Goal: Information Seeking & Learning: Learn about a topic

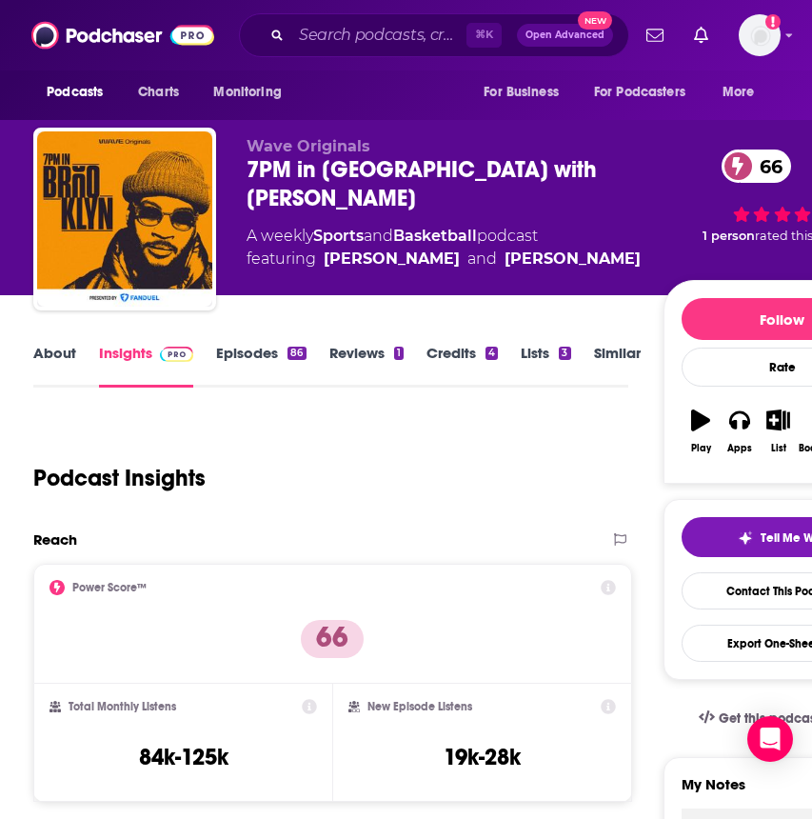
click at [481, 455] on div "Podcast Insights" at bounding box center [323, 466] width 580 height 97
click at [390, 36] on input "Search podcasts, credits, & more..." at bounding box center [378, 35] width 175 height 30
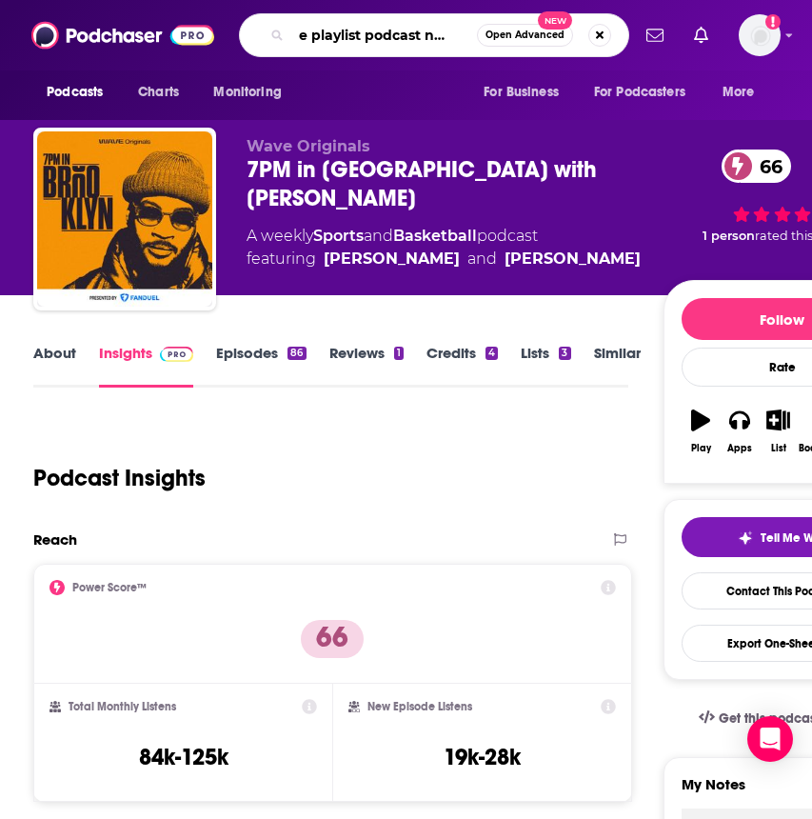
scroll to position [0, 30]
type input "the playlist podcast network"
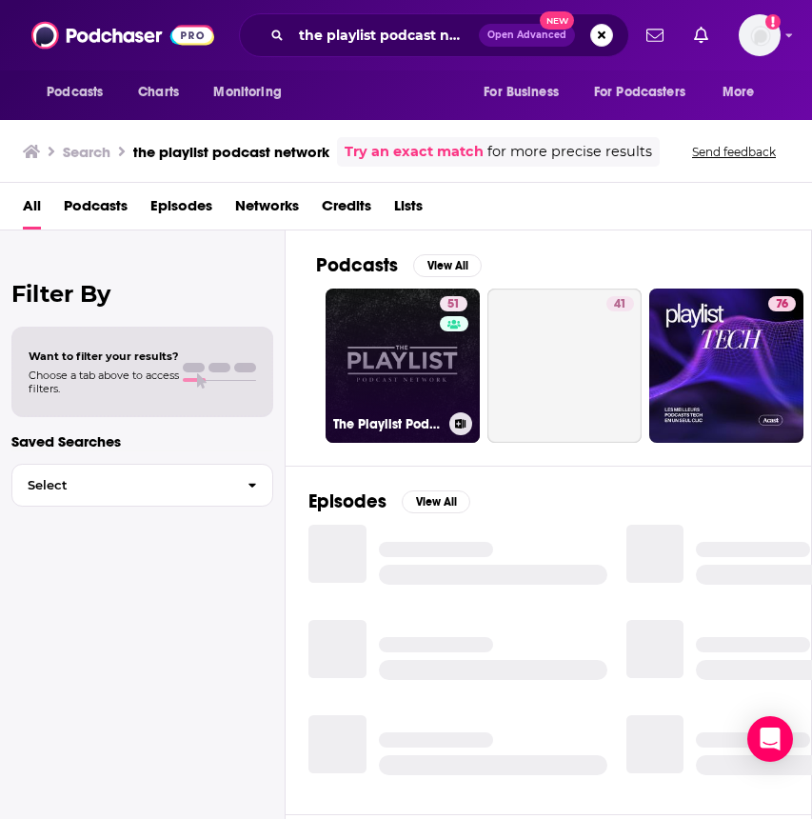
click at [399, 320] on link "51 The Playlist Podcast Network" at bounding box center [403, 366] width 154 height 154
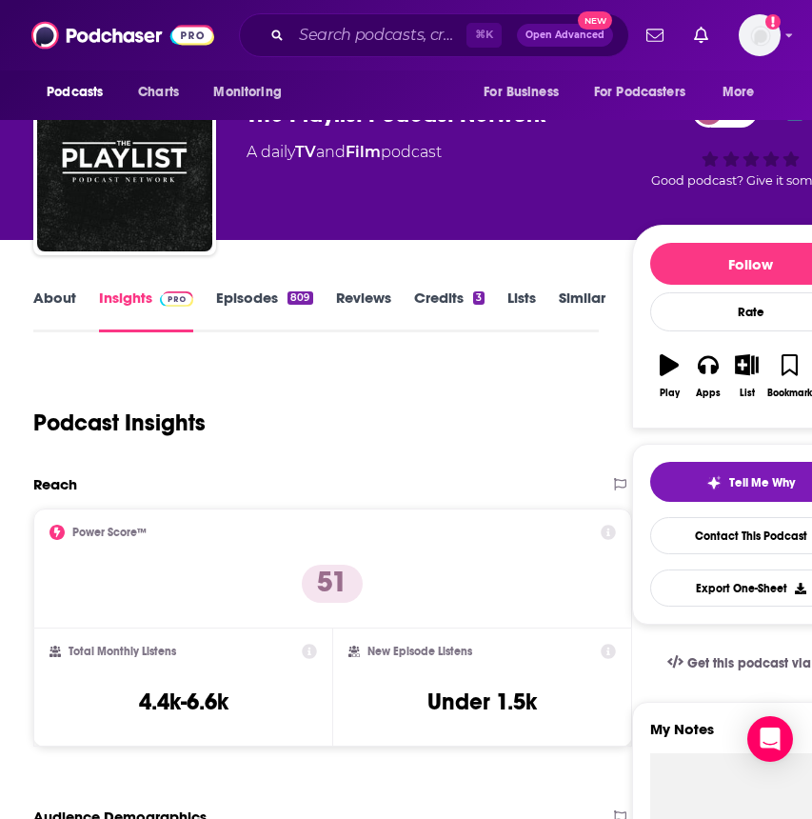
scroll to position [54, 0]
